Goal: Transaction & Acquisition: Purchase product/service

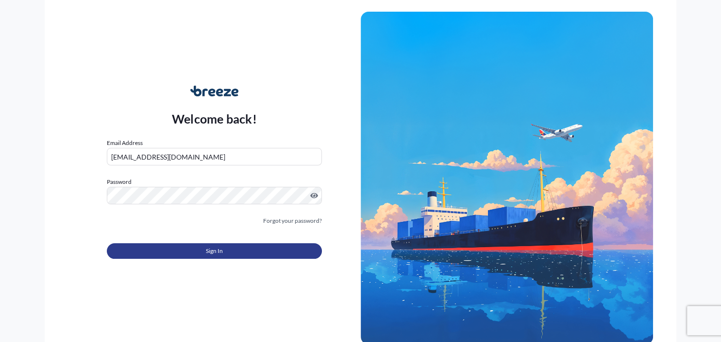
click at [217, 254] on span "Sign In" at bounding box center [214, 251] width 17 height 10
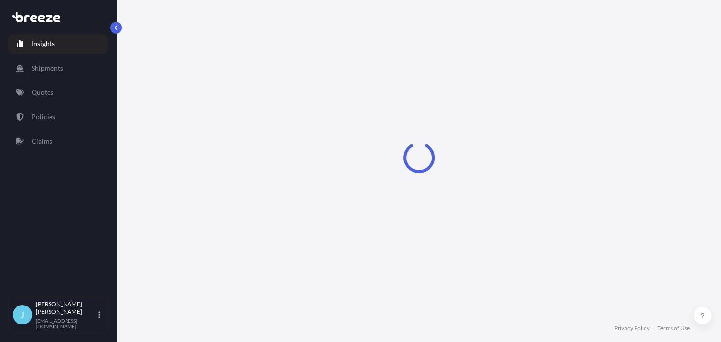
select select "2025"
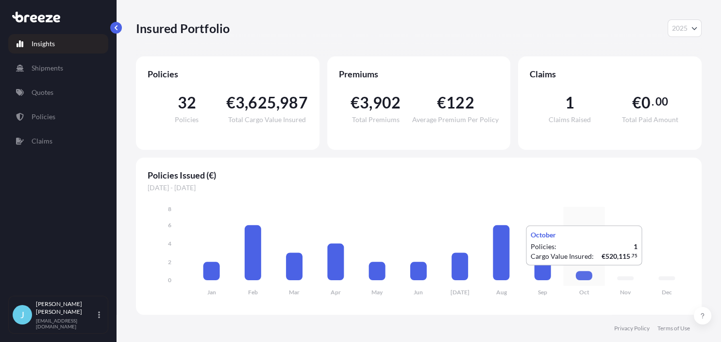
click at [582, 275] on icon at bounding box center [584, 275] width 17 height 9
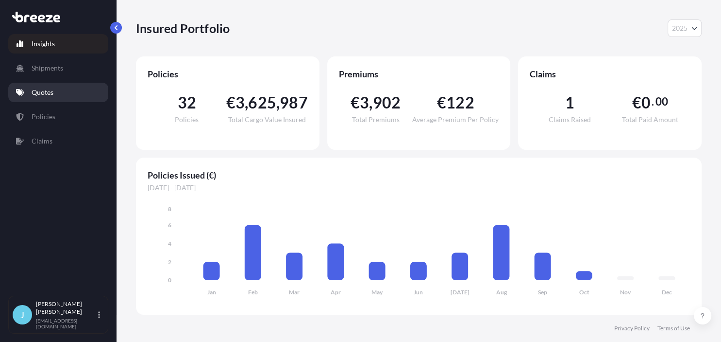
click at [40, 93] on p "Quotes" at bounding box center [43, 92] width 22 height 10
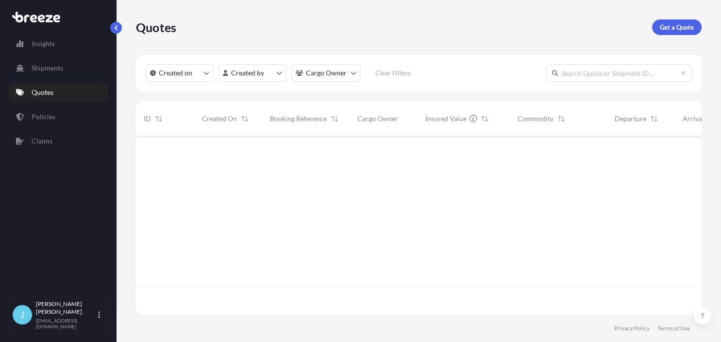
scroll to position [213, 566]
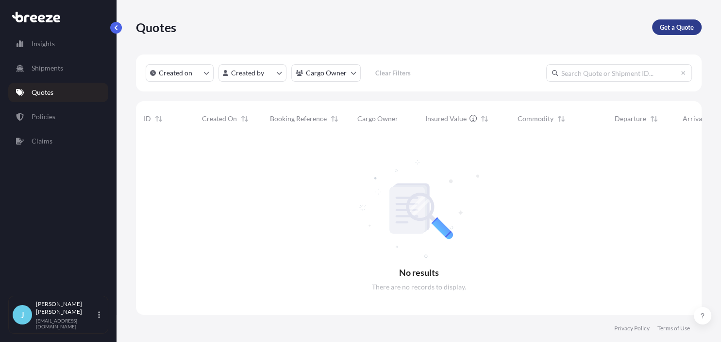
click at [677, 26] on p "Get a Quote" at bounding box center [677, 27] width 34 height 10
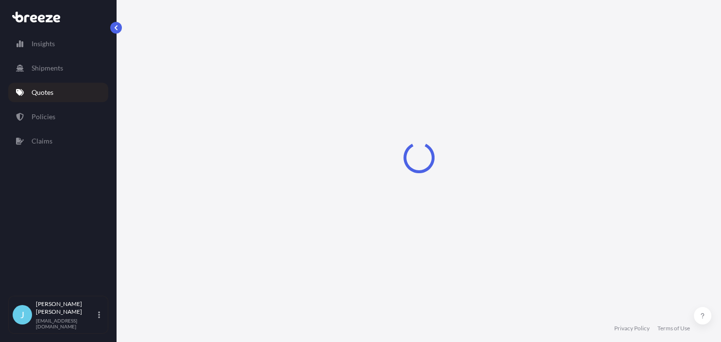
select select "Sea"
select select "1"
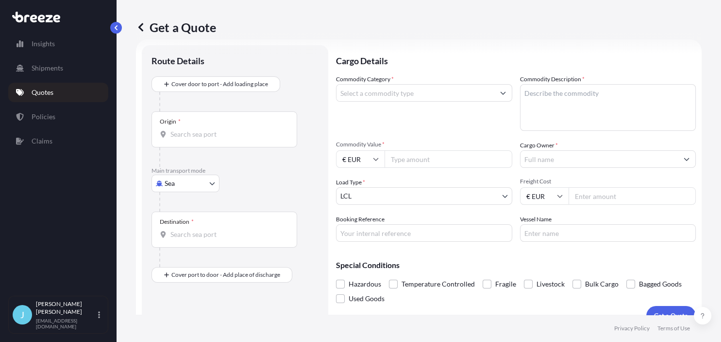
scroll to position [16, 0]
click at [368, 93] on input "Commodity Category *" at bounding box center [416, 92] width 158 height 17
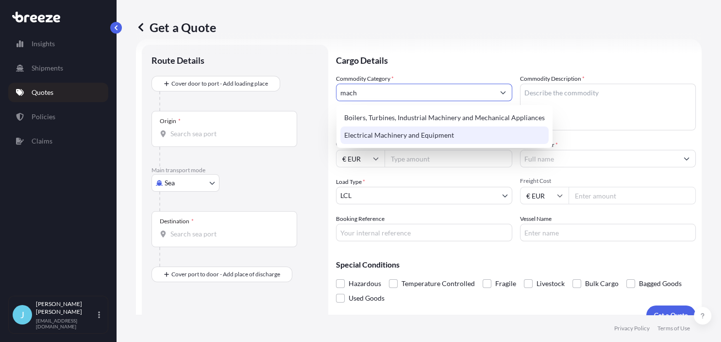
click at [411, 137] on div "Electrical Machinery and Equipment" at bounding box center [445, 134] width 208 height 17
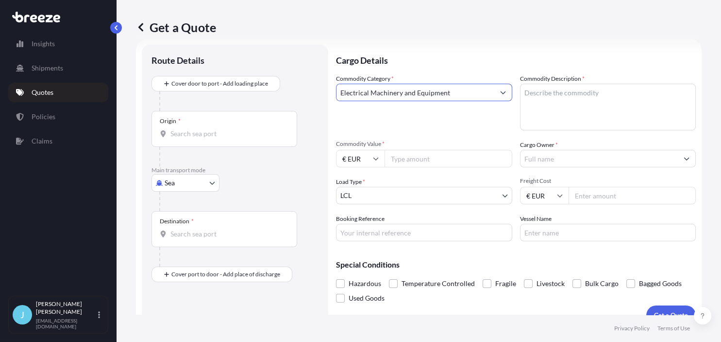
type input "Electrical Machinery and Equipment"
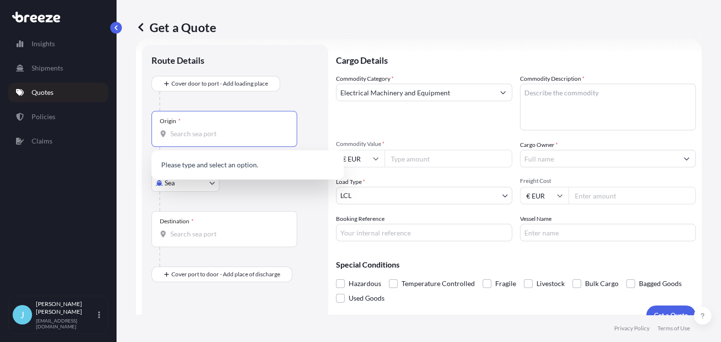
click at [194, 134] on input "Origin *" at bounding box center [228, 134] width 115 height 10
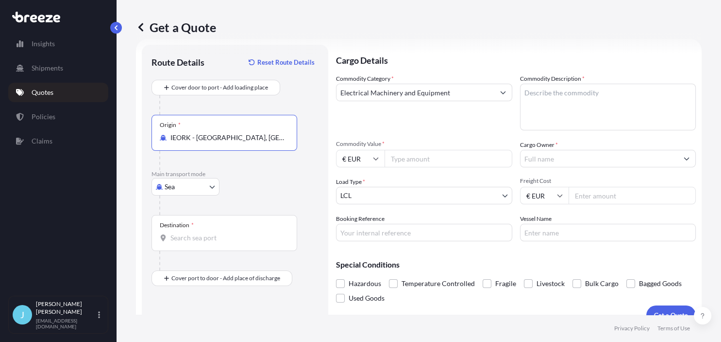
type input "IEORK - [GEOGRAPHIC_DATA], [GEOGRAPHIC_DATA]"
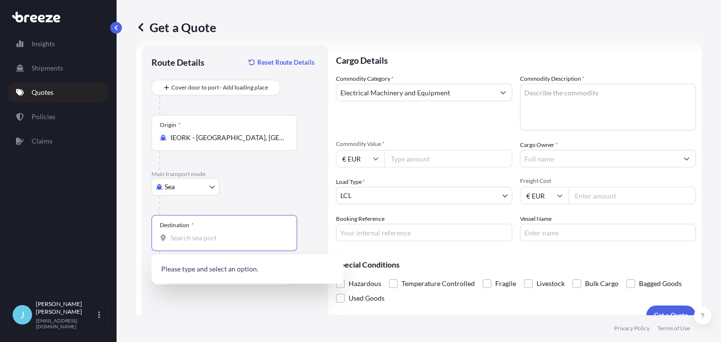
click at [199, 239] on input "Destination *" at bounding box center [228, 238] width 115 height 10
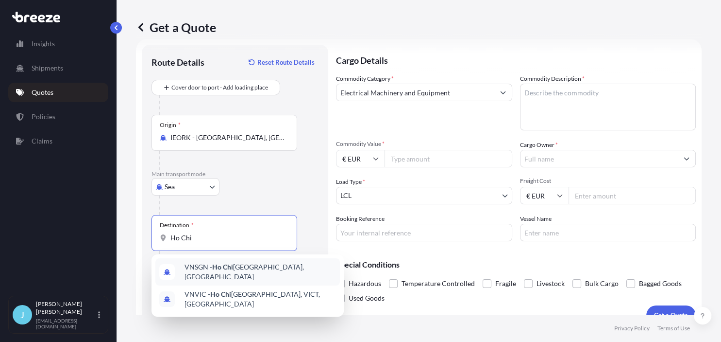
click at [228, 265] on span "VNSGN - [GEOGRAPHIC_DATA], [GEOGRAPHIC_DATA]" at bounding box center [261, 271] width 152 height 19
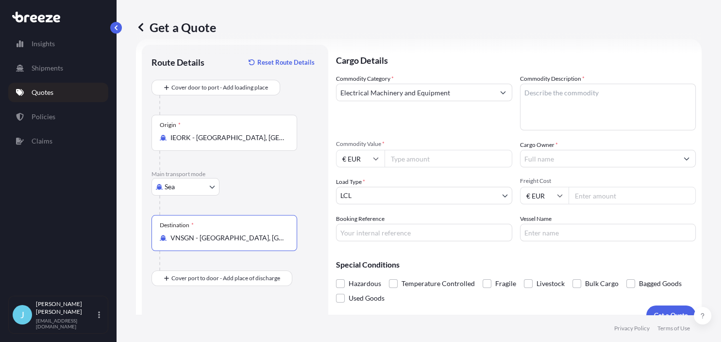
type input "VNSGN - [GEOGRAPHIC_DATA], [GEOGRAPHIC_DATA]"
click at [504, 196] on body "Insights Shipments Quotes Policies Claims J [PERSON_NAME] [EMAIL_ADDRESS][DOMAI…" at bounding box center [360, 171] width 721 height 342
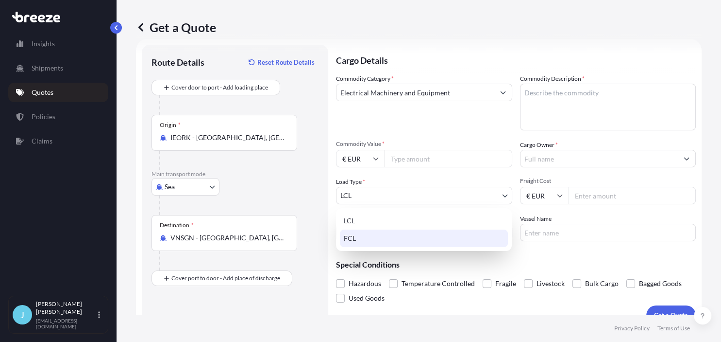
click at [462, 235] on div "FCL" at bounding box center [424, 237] width 168 height 17
select select "2"
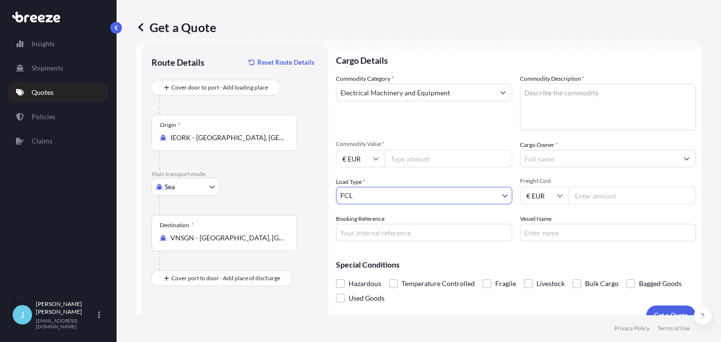
click at [561, 197] on icon at bounding box center [560, 195] width 6 height 6
click at [549, 240] on div "£ GBP" at bounding box center [544, 242] width 41 height 18
type input "£ GBP"
